Goal: Information Seeking & Learning: Learn about a topic

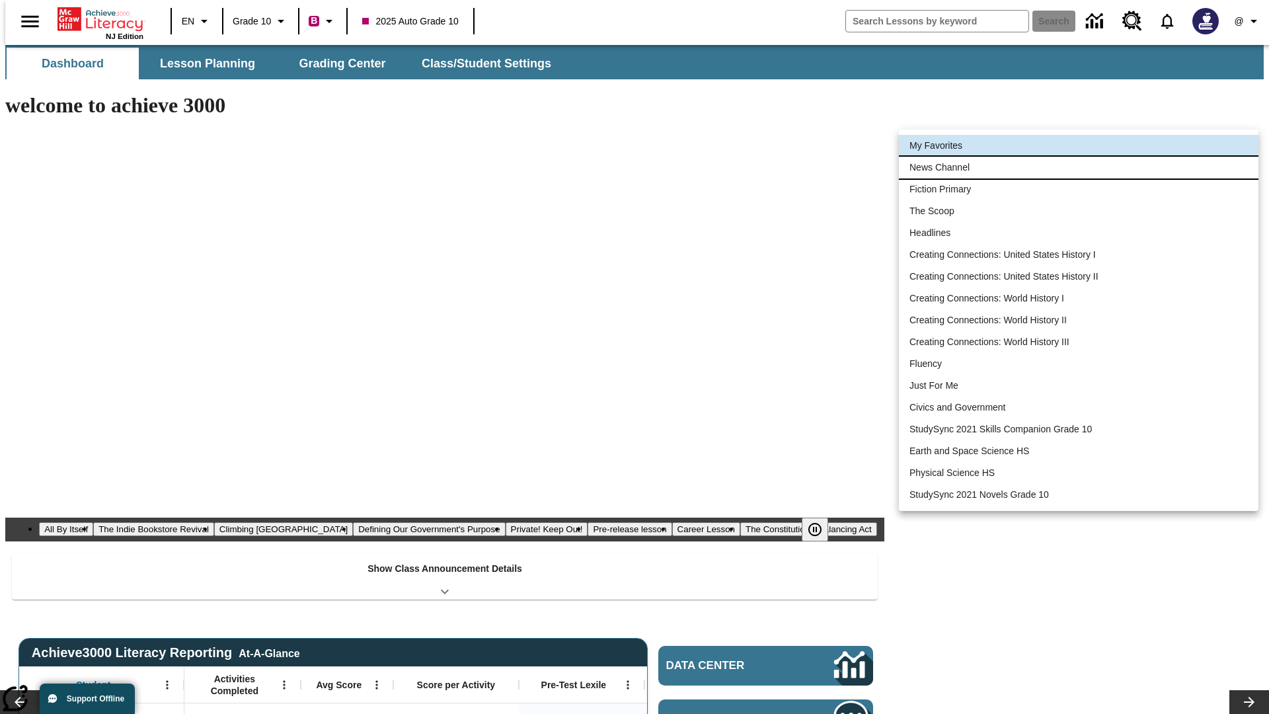
click at [1079, 167] on li "News Channel" at bounding box center [1079, 168] width 360 height 22
type input "120"
